Goal: Information Seeking & Learning: Learn about a topic

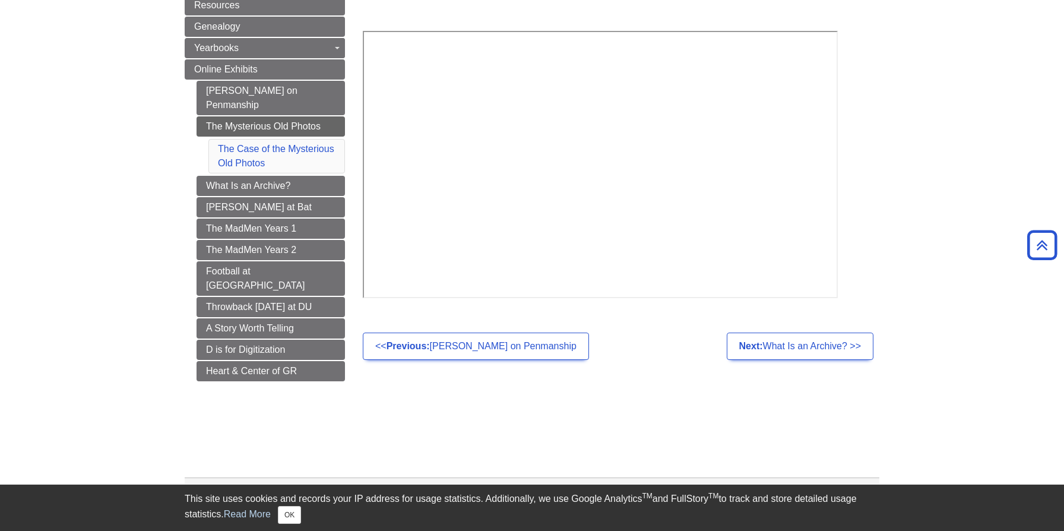
scroll to position [167, 0]
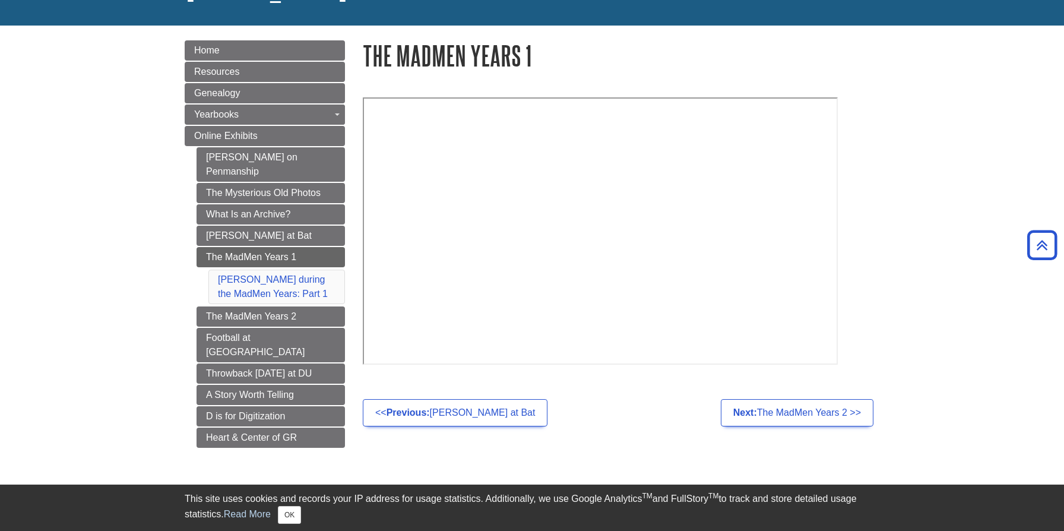
scroll to position [108, 0]
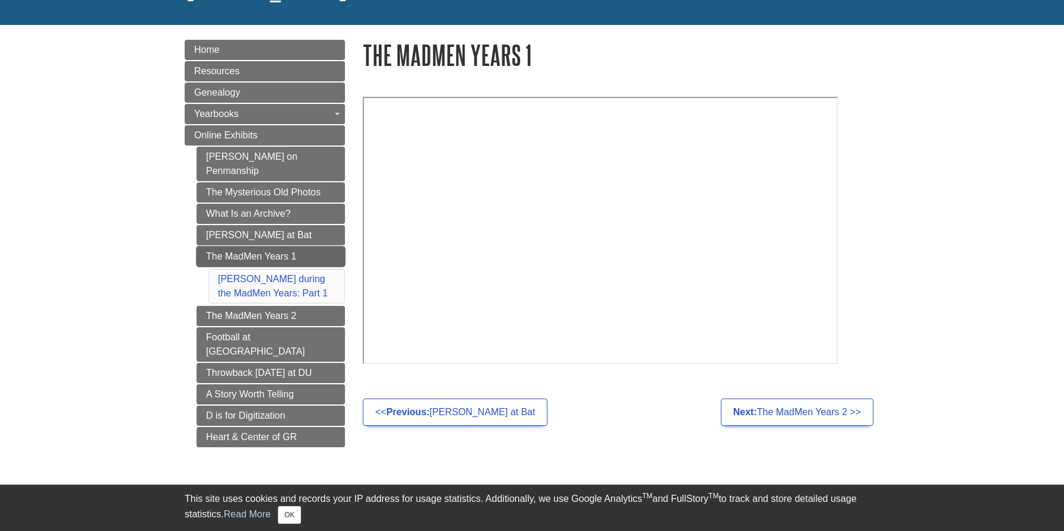
click at [302, 246] on link "The MadMen Years 1" at bounding box center [271, 256] width 148 height 20
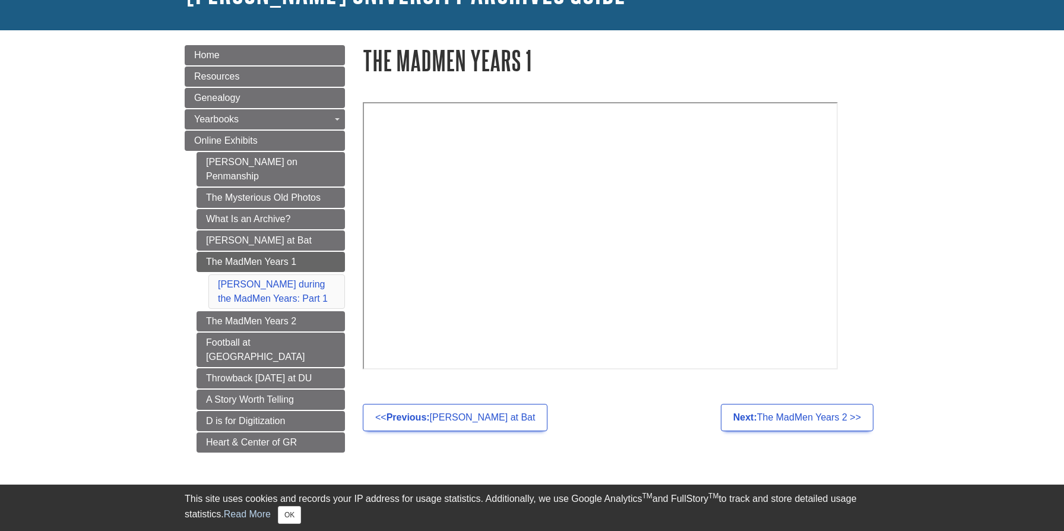
scroll to position [103, 0]
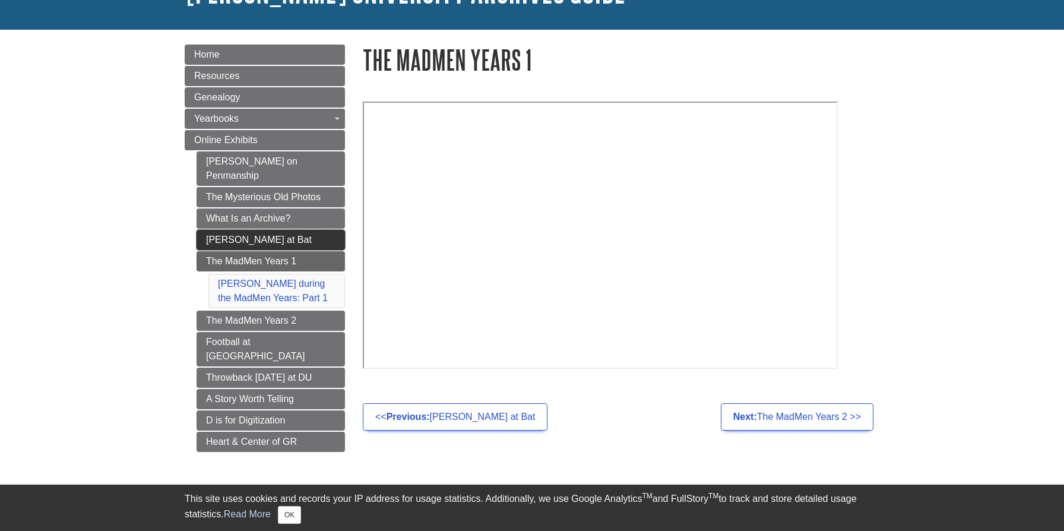
click at [278, 230] on link "[PERSON_NAME] at Bat" at bounding box center [271, 240] width 148 height 20
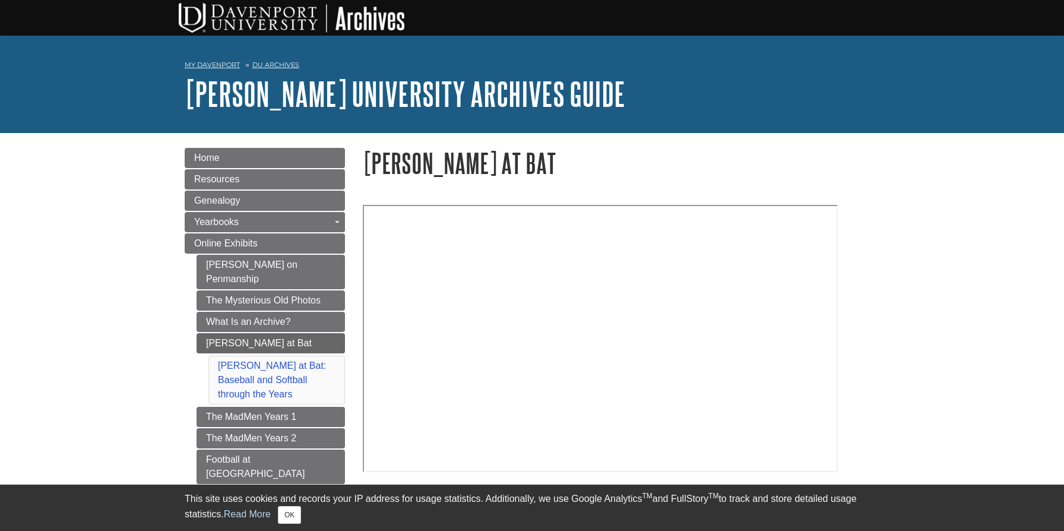
scroll to position [84, 0]
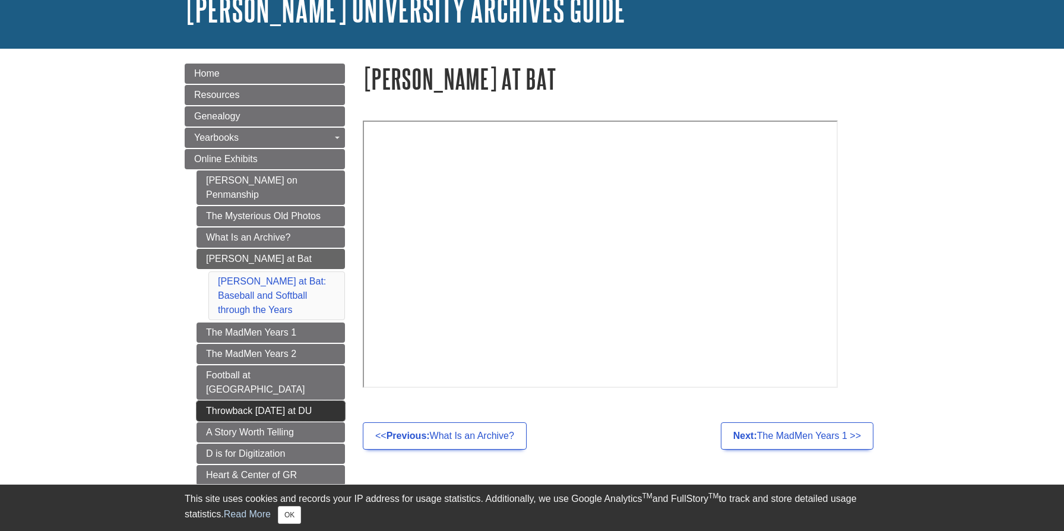
click at [227, 401] on link "Throwback [DATE] at DU" at bounding box center [271, 411] width 148 height 20
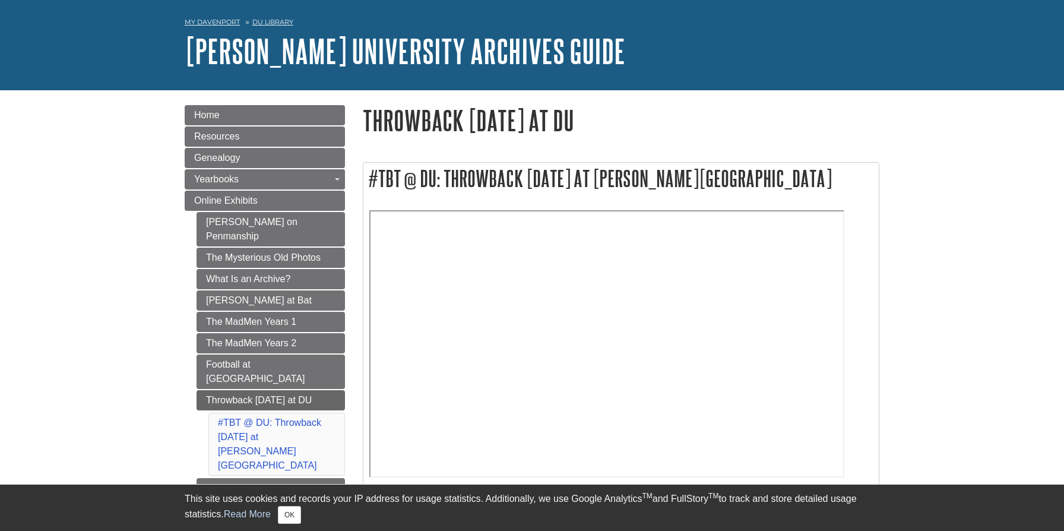
scroll to position [54, 0]
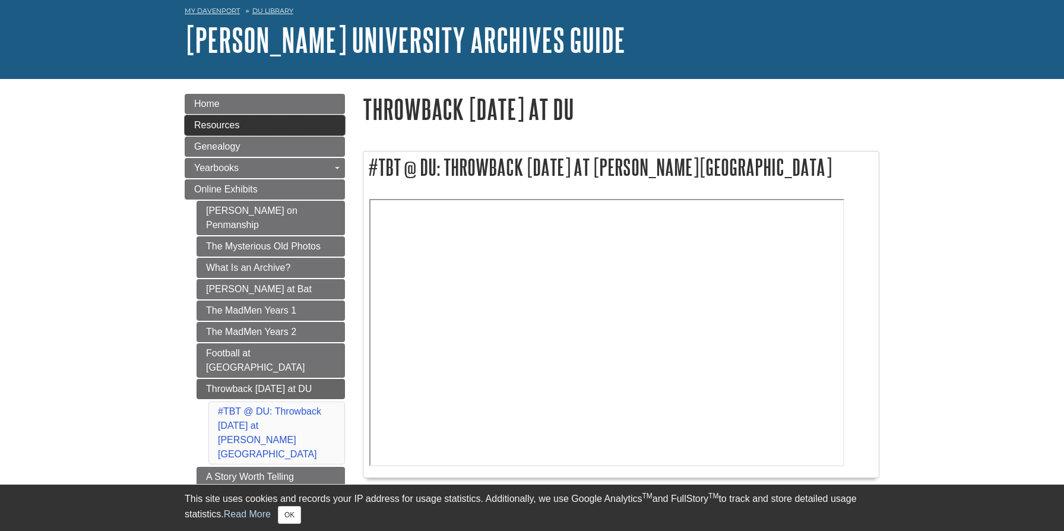
click at [224, 126] on span "Resources" at bounding box center [216, 125] width 45 height 10
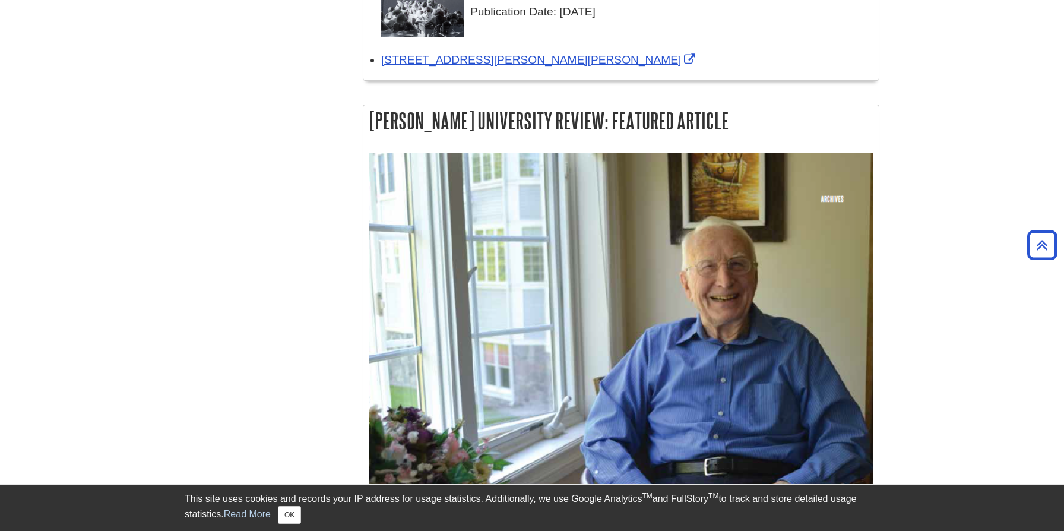
scroll to position [402, 0]
